Goal: Find specific page/section: Find specific page/section

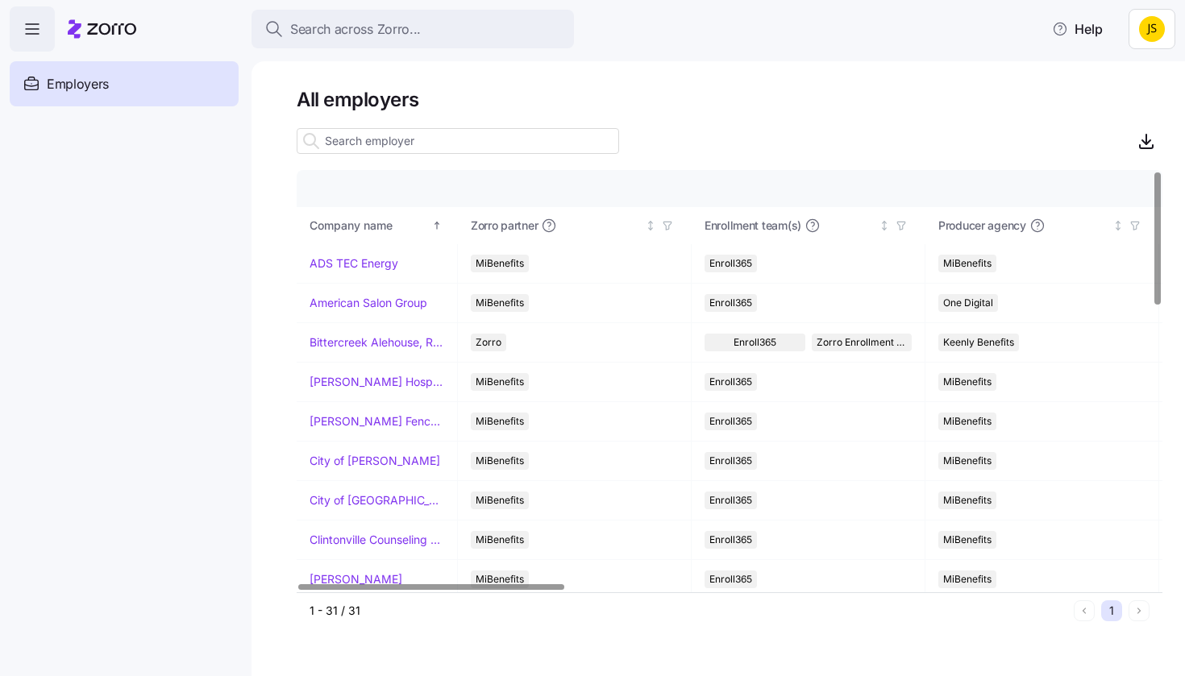
click at [547, 137] on input at bounding box center [458, 141] width 322 height 26
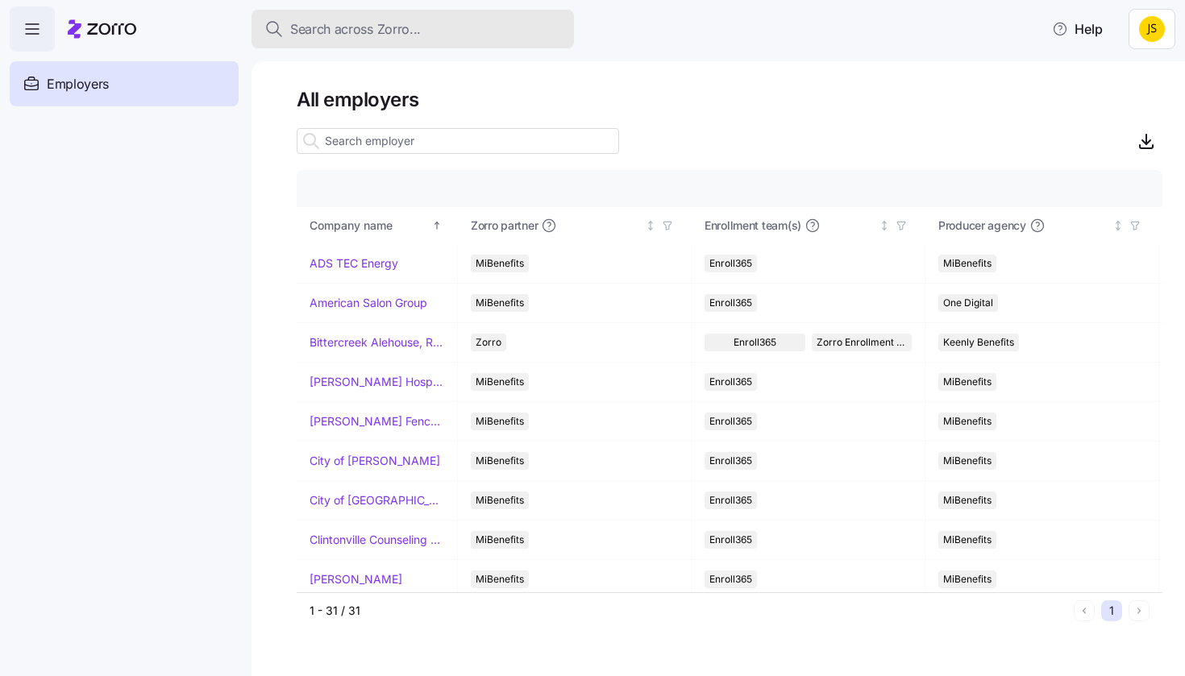
click at [496, 29] on div "Search across Zorro..." at bounding box center [412, 29] width 297 height 20
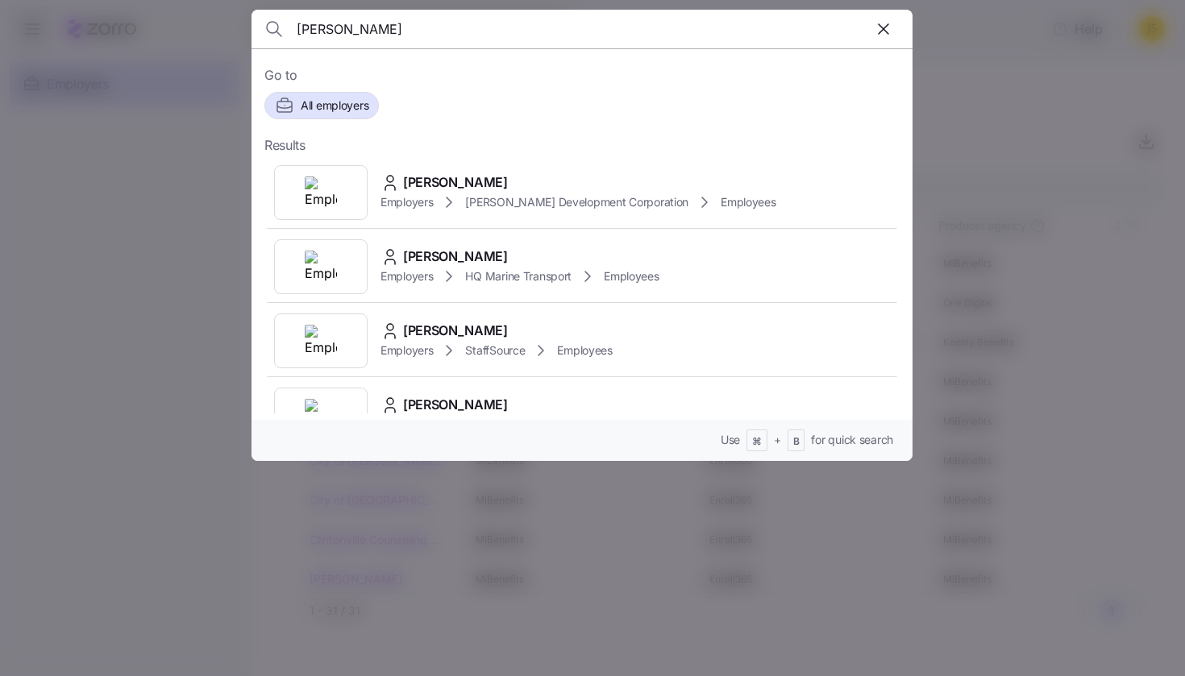
type input "[PERSON_NAME]"
drag, startPoint x: 496, startPoint y: 29, endPoint x: 454, endPoint y: 177, distance: 154.1
click at [454, 177] on span "[PERSON_NAME]" at bounding box center [455, 183] width 105 height 20
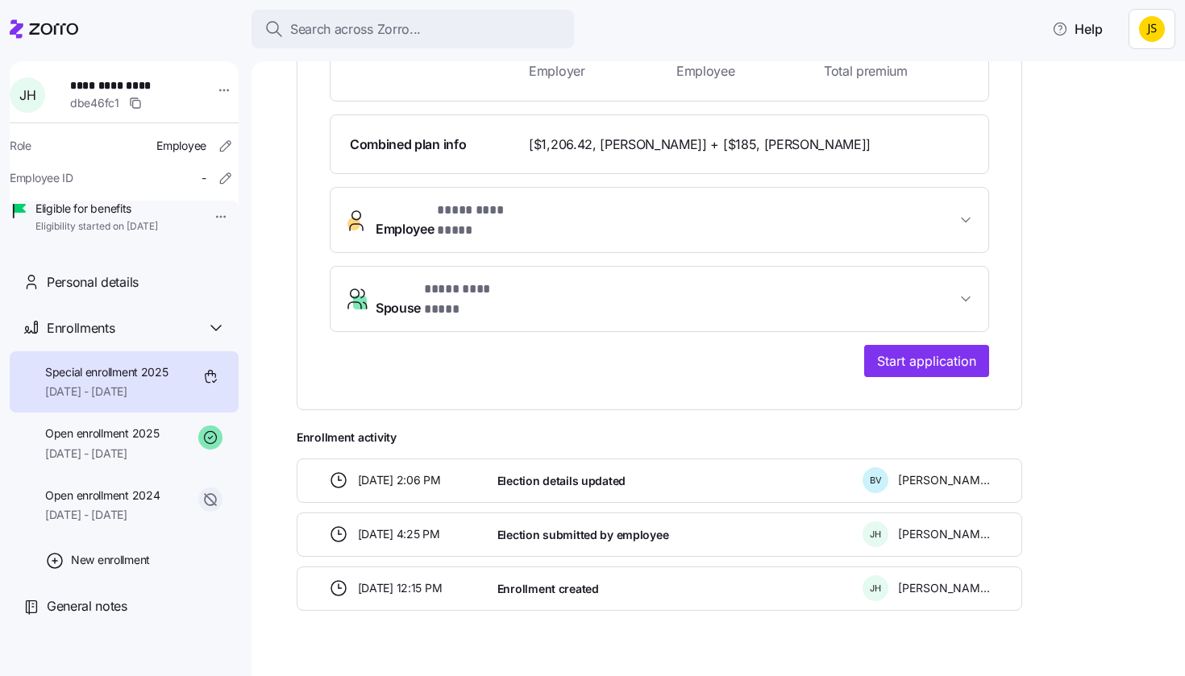
scroll to position [533, 0]
